Goal: Task Accomplishment & Management: Use online tool/utility

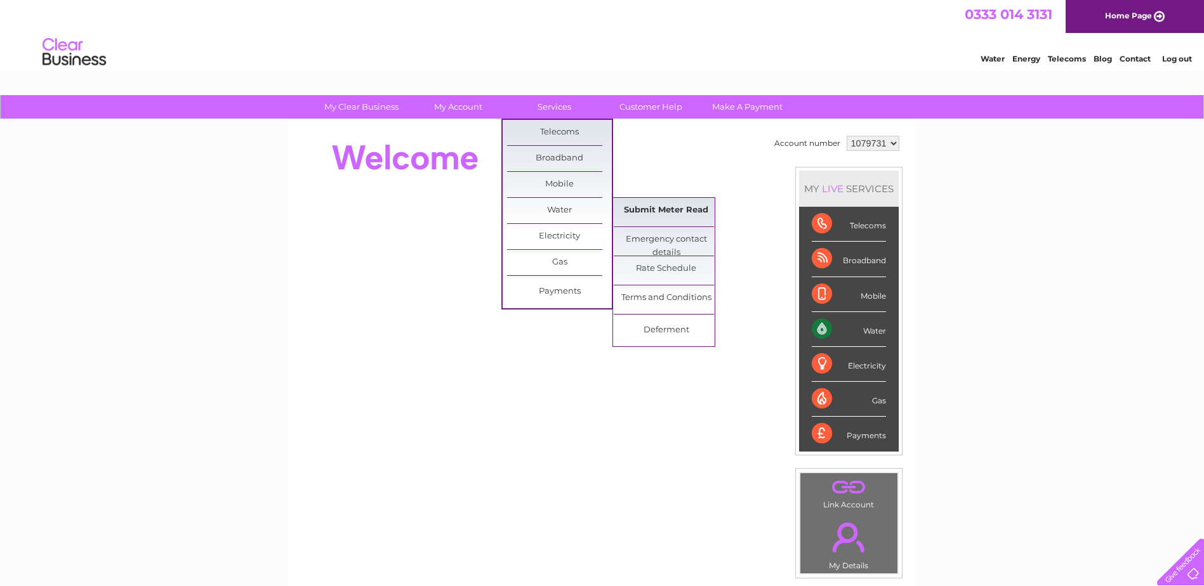
click at [665, 209] on link "Submit Meter Read" at bounding box center [666, 210] width 105 height 25
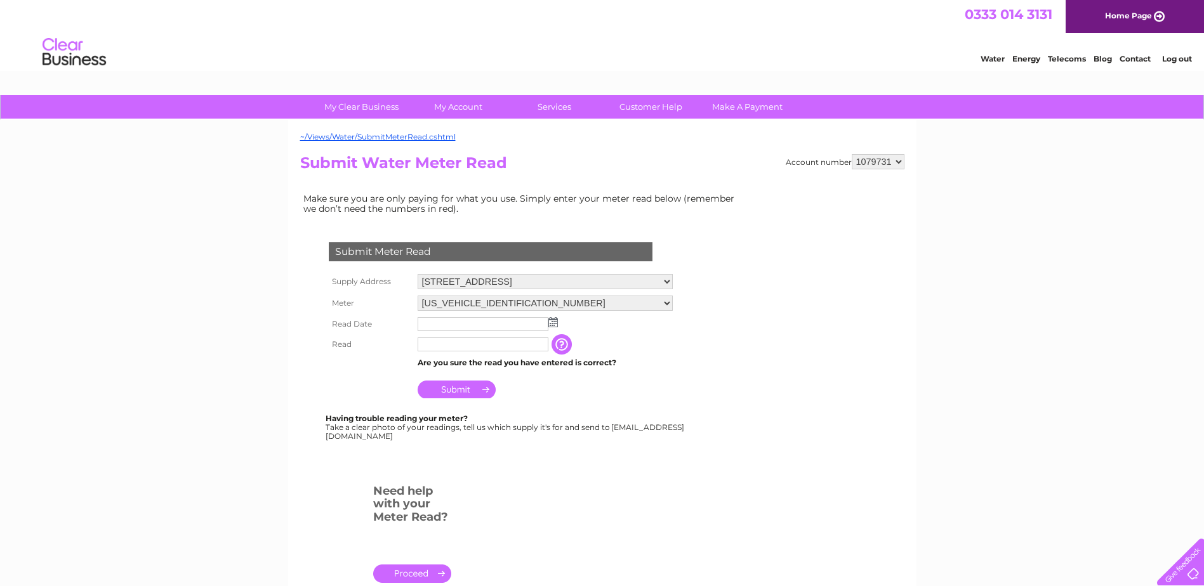
click at [552, 324] on img at bounding box center [553, 322] width 10 height 10
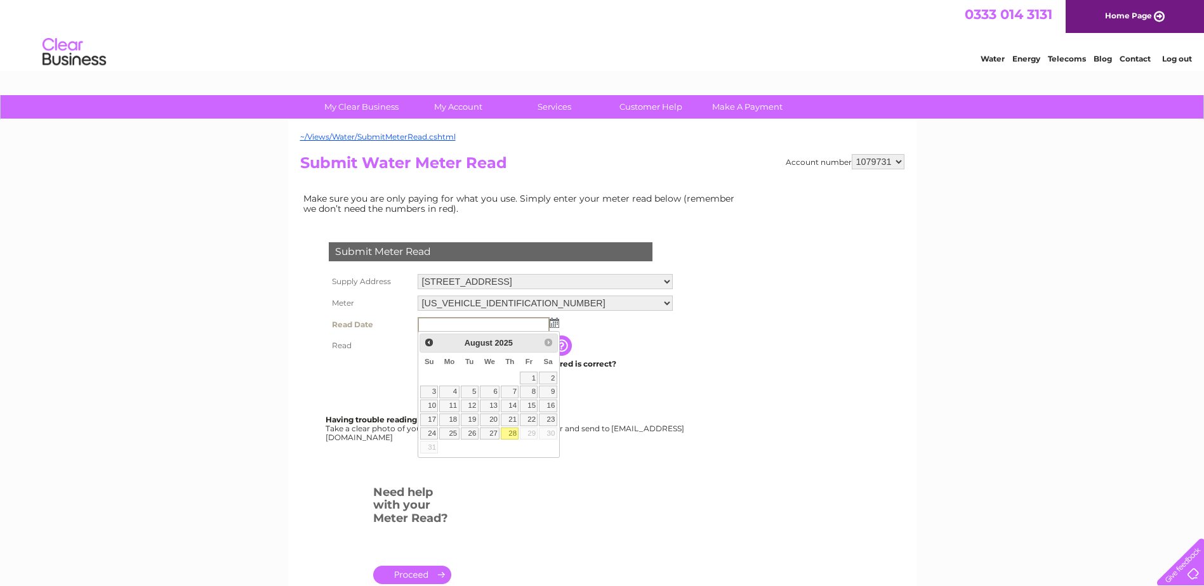
click at [509, 436] on link "28" at bounding box center [510, 434] width 18 height 13
type input "2025/08/28"
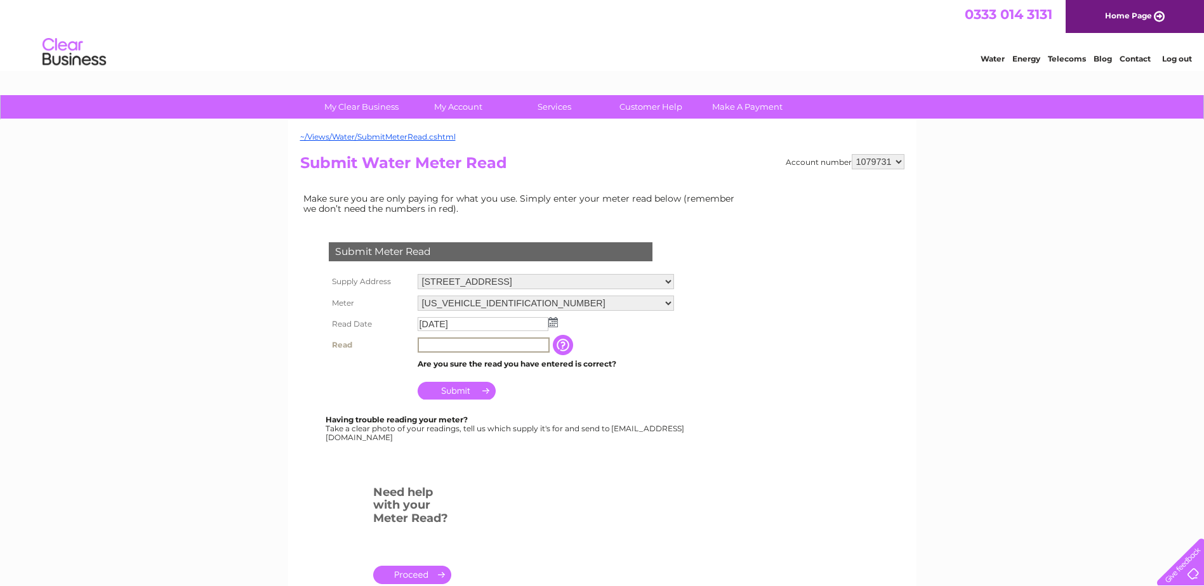
click at [504, 347] on input "text" at bounding box center [484, 345] width 132 height 15
type input "0181"
click at [449, 392] on input "Submit" at bounding box center [457, 391] width 78 height 18
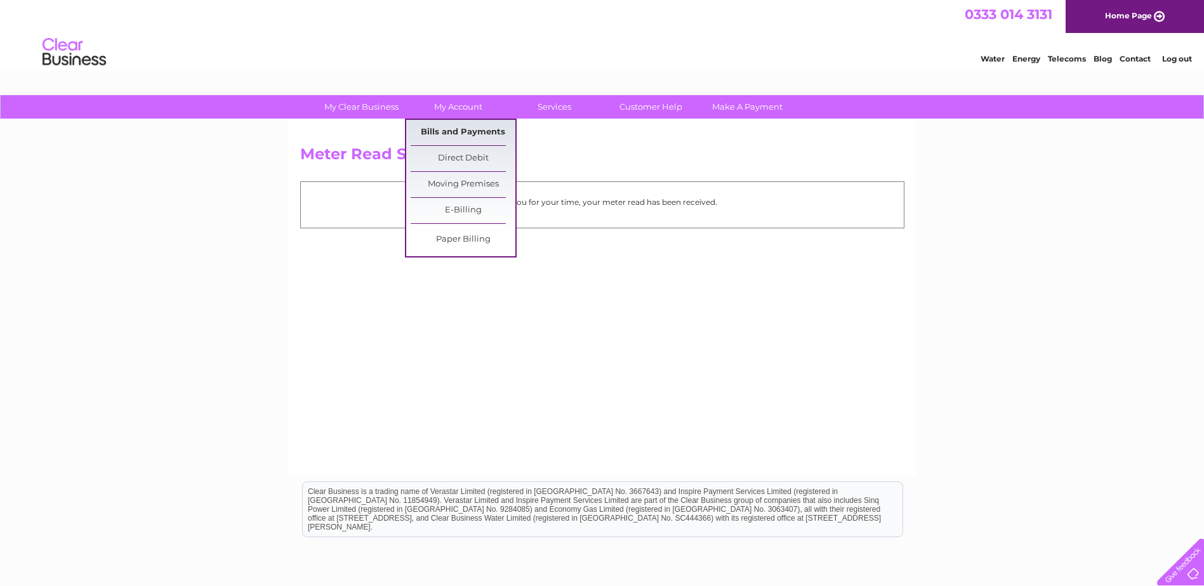
click at [482, 131] on link "Bills and Payments" at bounding box center [463, 132] width 105 height 25
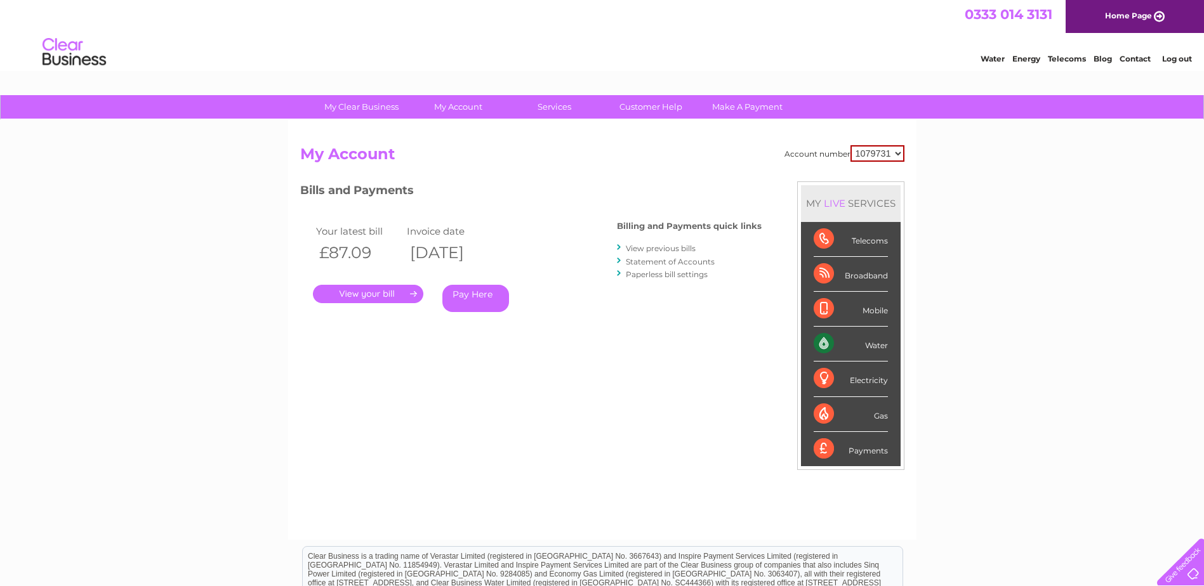
click at [383, 291] on link "." at bounding box center [368, 294] width 110 height 18
click at [659, 251] on link "View previous bills" at bounding box center [661, 249] width 70 height 10
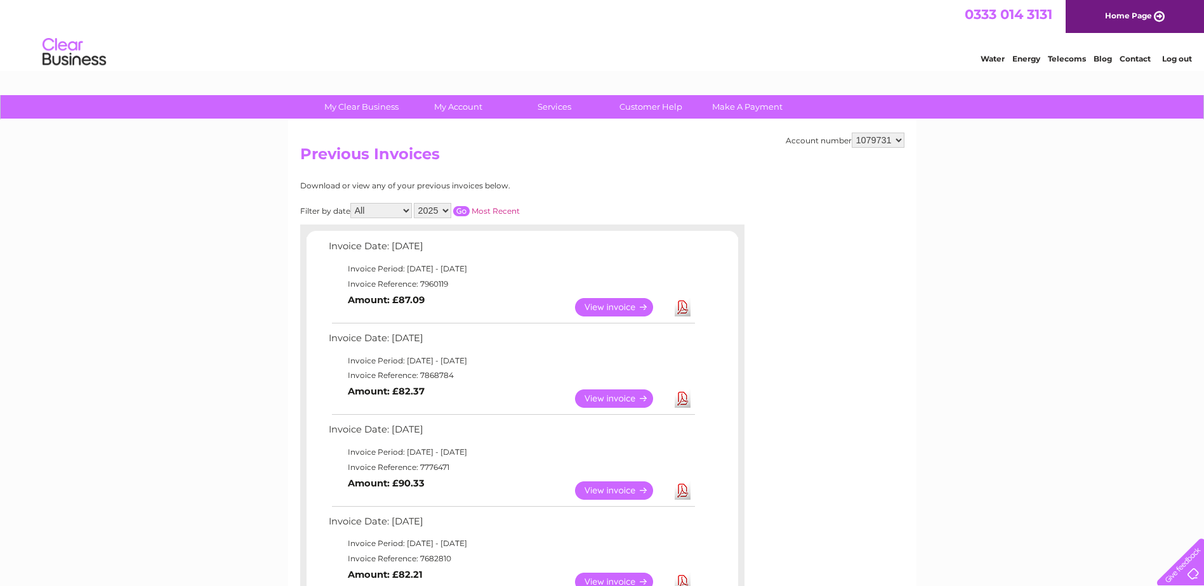
click at [684, 399] on link "Download" at bounding box center [683, 399] width 16 height 18
